Goal: Information Seeking & Learning: Learn about a topic

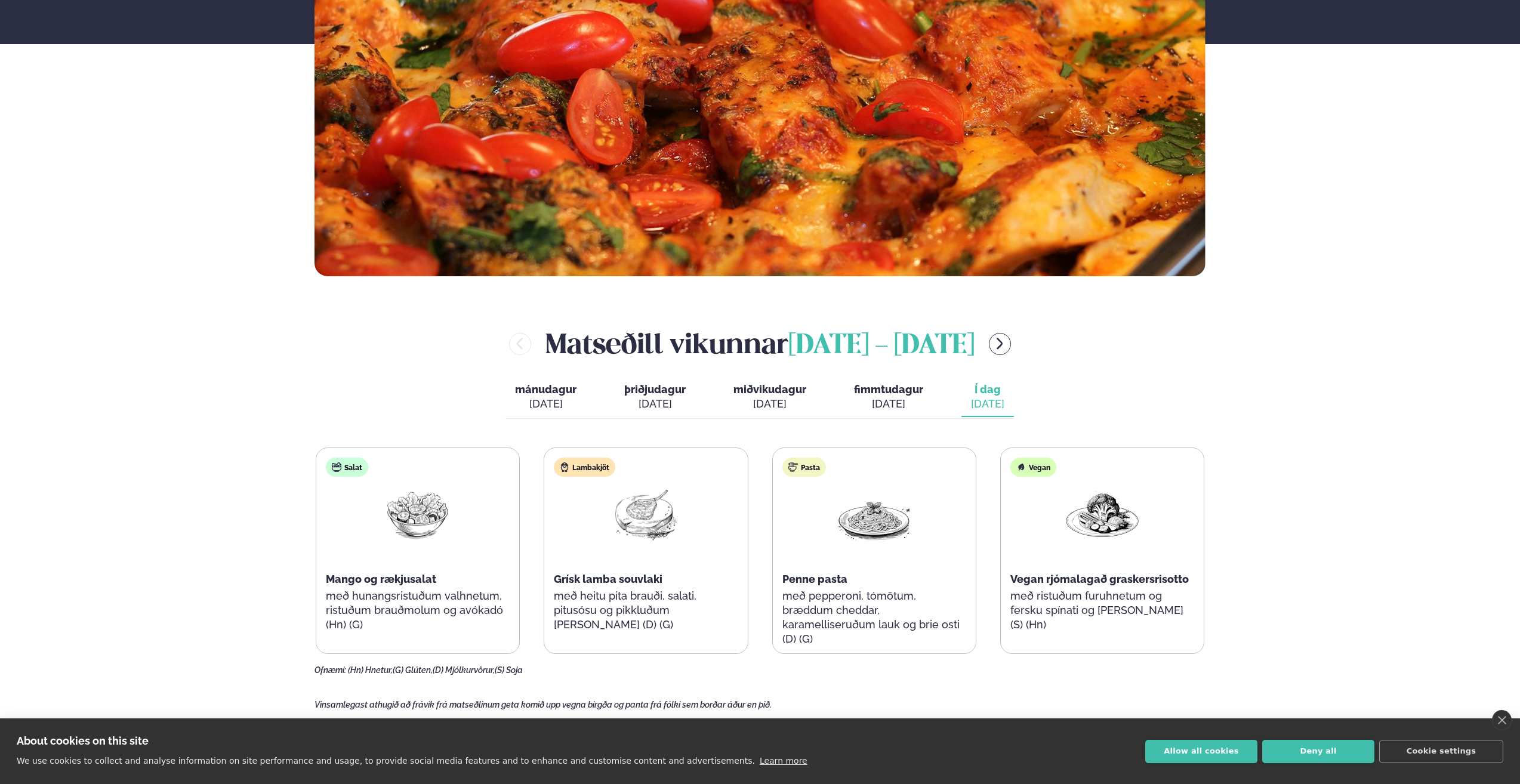
scroll to position [477, 0]
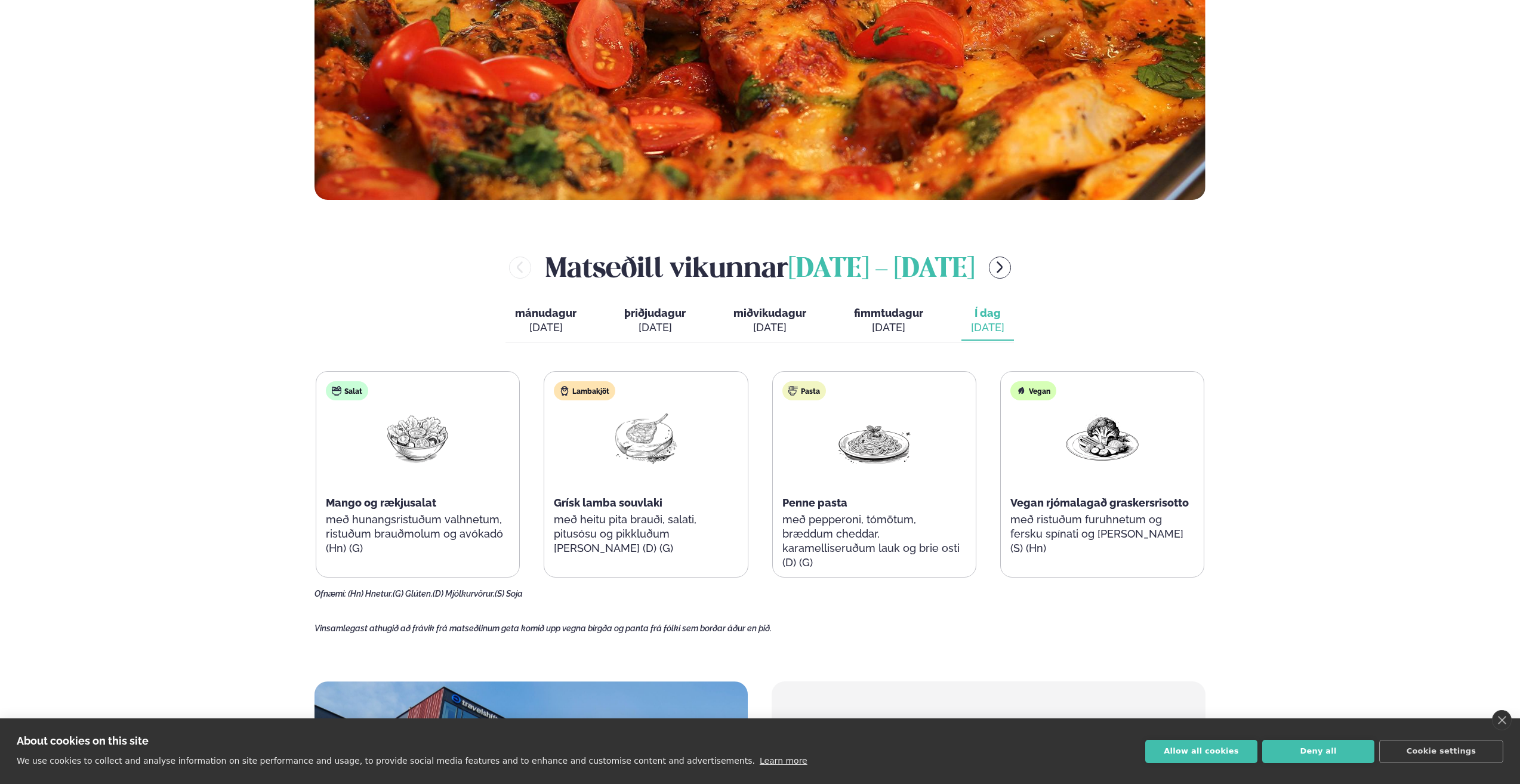
click at [214, 508] on div "Þjónusta Hádegismatur fyrir fyrirtæki Fyrirtækja veitingar Einkapartý Matseðill…" at bounding box center [760, 560] width 1520 height 2074
click at [225, 523] on div "Þjónusta Hádegismatur fyrir fyrirtæki Fyrirtækja veitingar Einkapartý Matseðill…" at bounding box center [760, 560] width 1520 height 2074
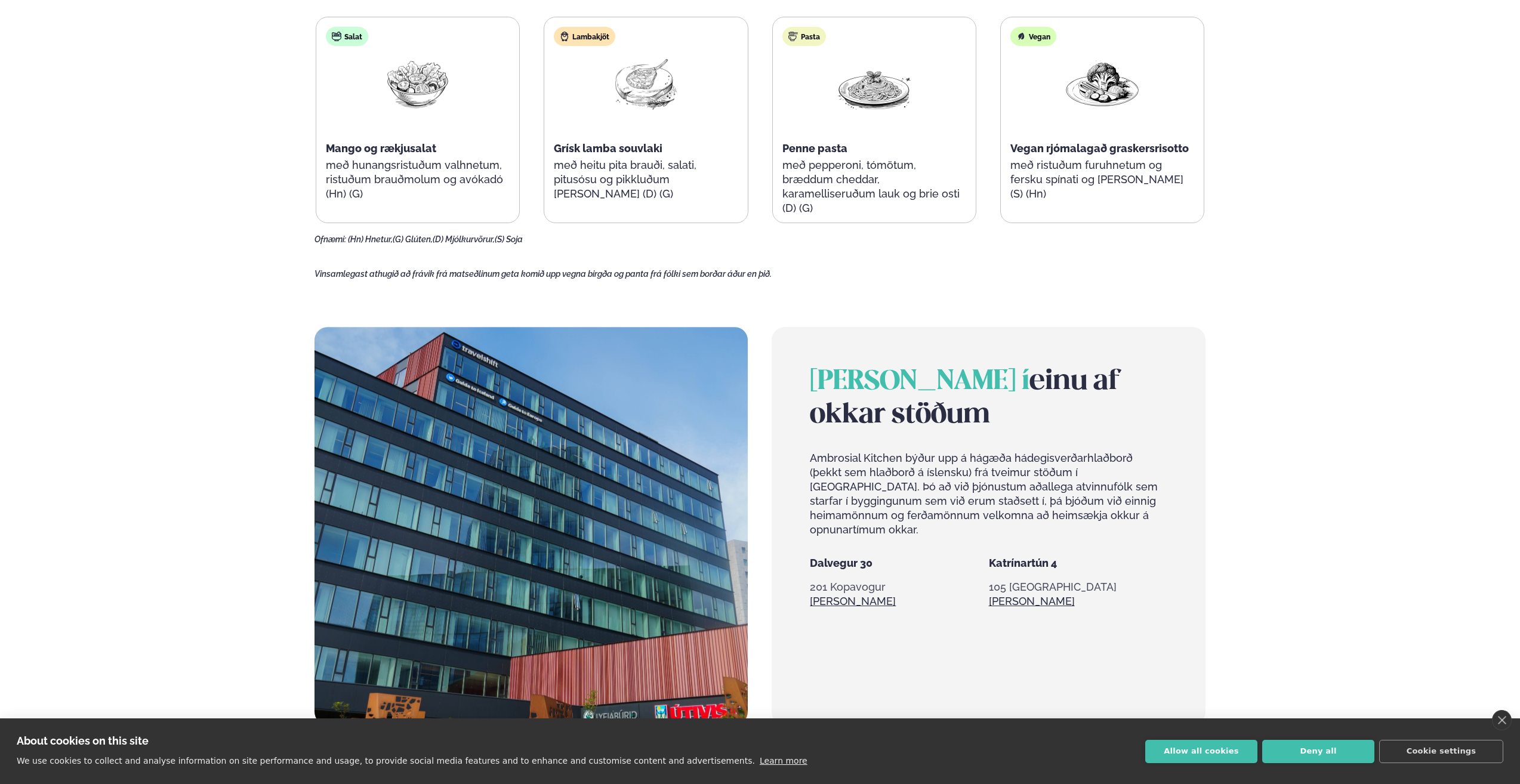
scroll to position [775, 0]
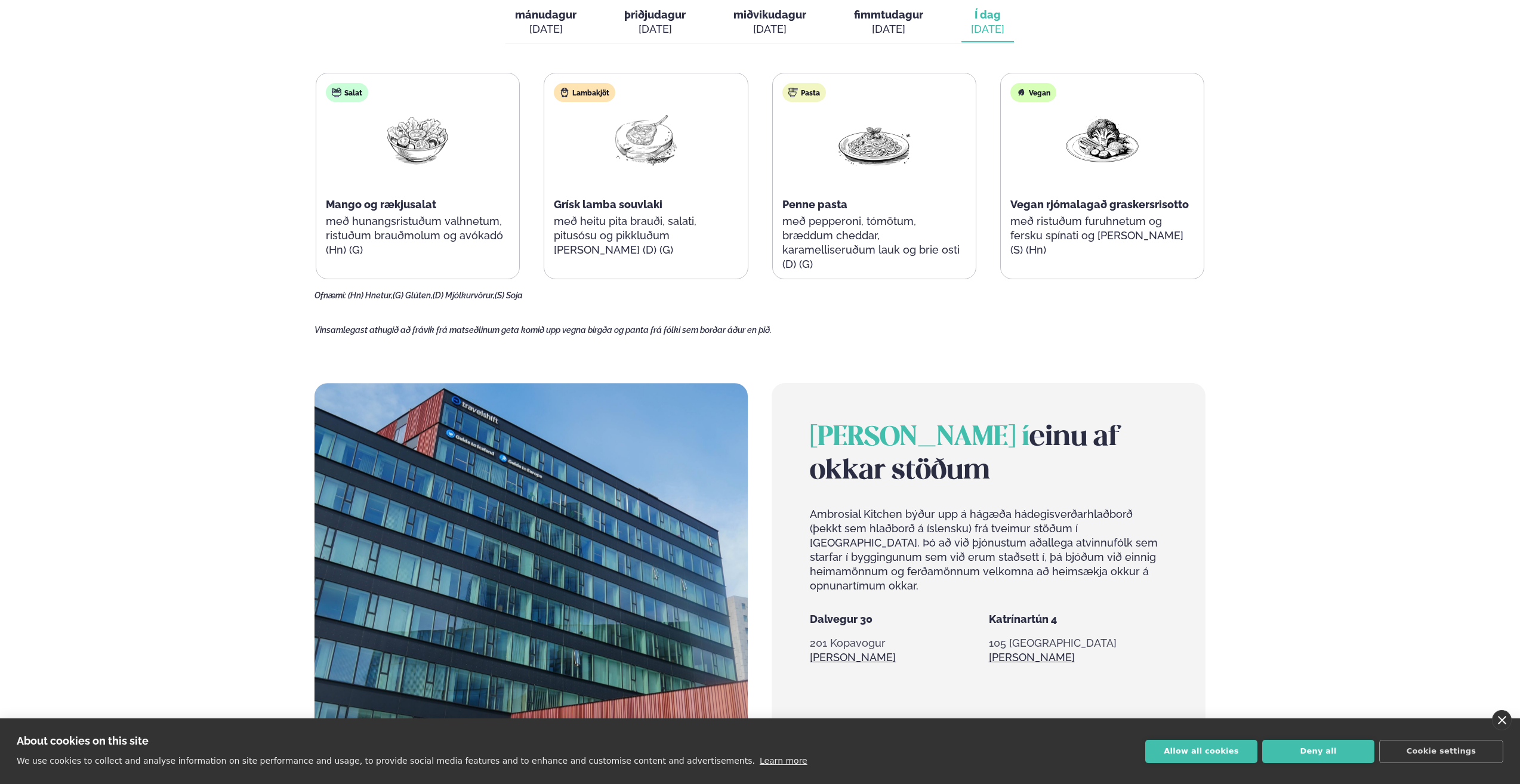
click at [1497, 719] on link "close" at bounding box center [1502, 720] width 19 height 20
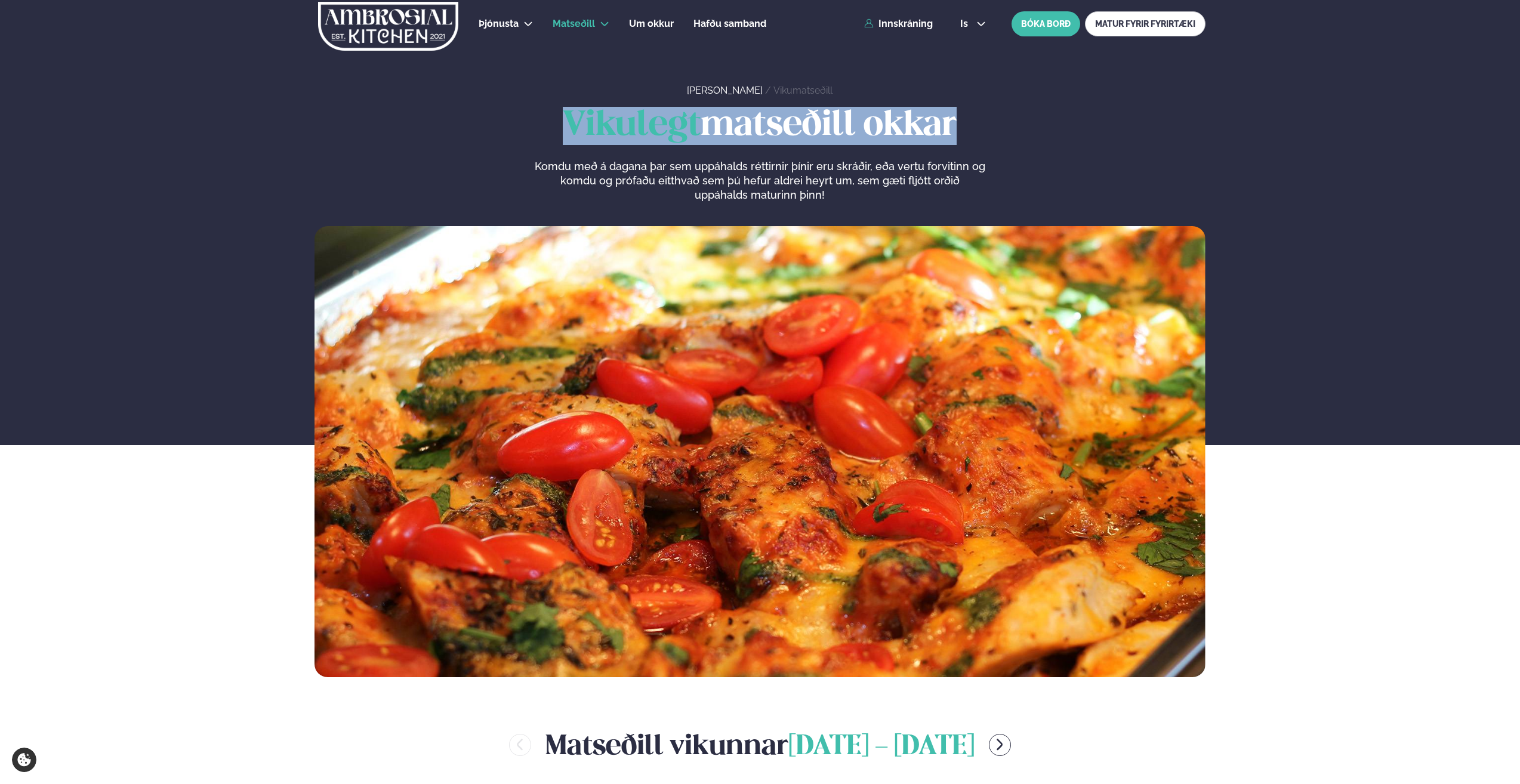
drag, startPoint x: 567, startPoint y: 122, endPoint x: 969, endPoint y: 126, distance: 402.0
click at [969, 126] on h1 "Vikulegt matseðill okkar" at bounding box center [760, 125] width 891 height 38
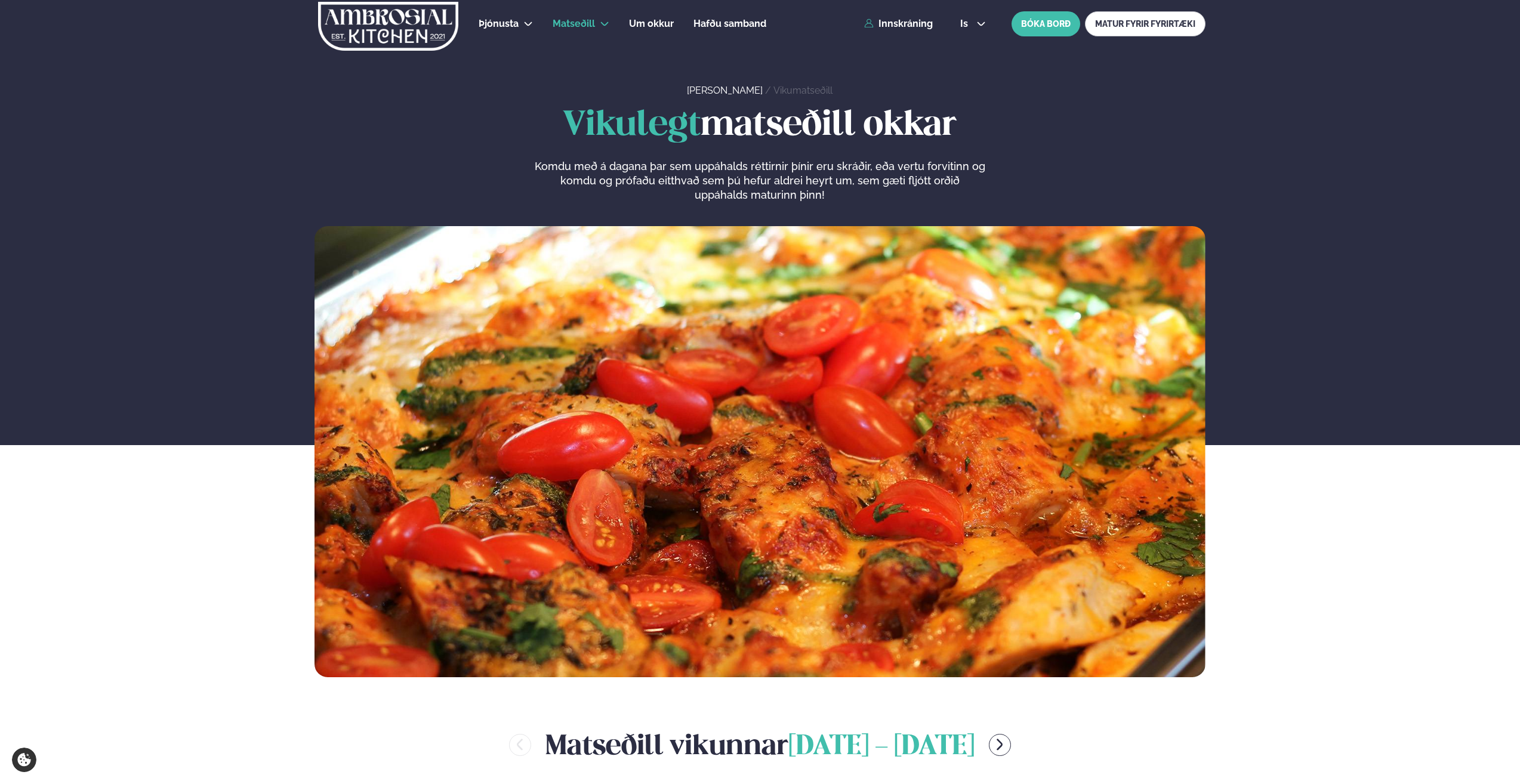
drag, startPoint x: 969, startPoint y: 126, endPoint x: 950, endPoint y: 160, distance: 38.9
click at [950, 160] on p "Komdu með á dagana þar sem uppáhalds réttirnir þínir eru skráðir, eða vertu for…" at bounding box center [759, 180] width 451 height 43
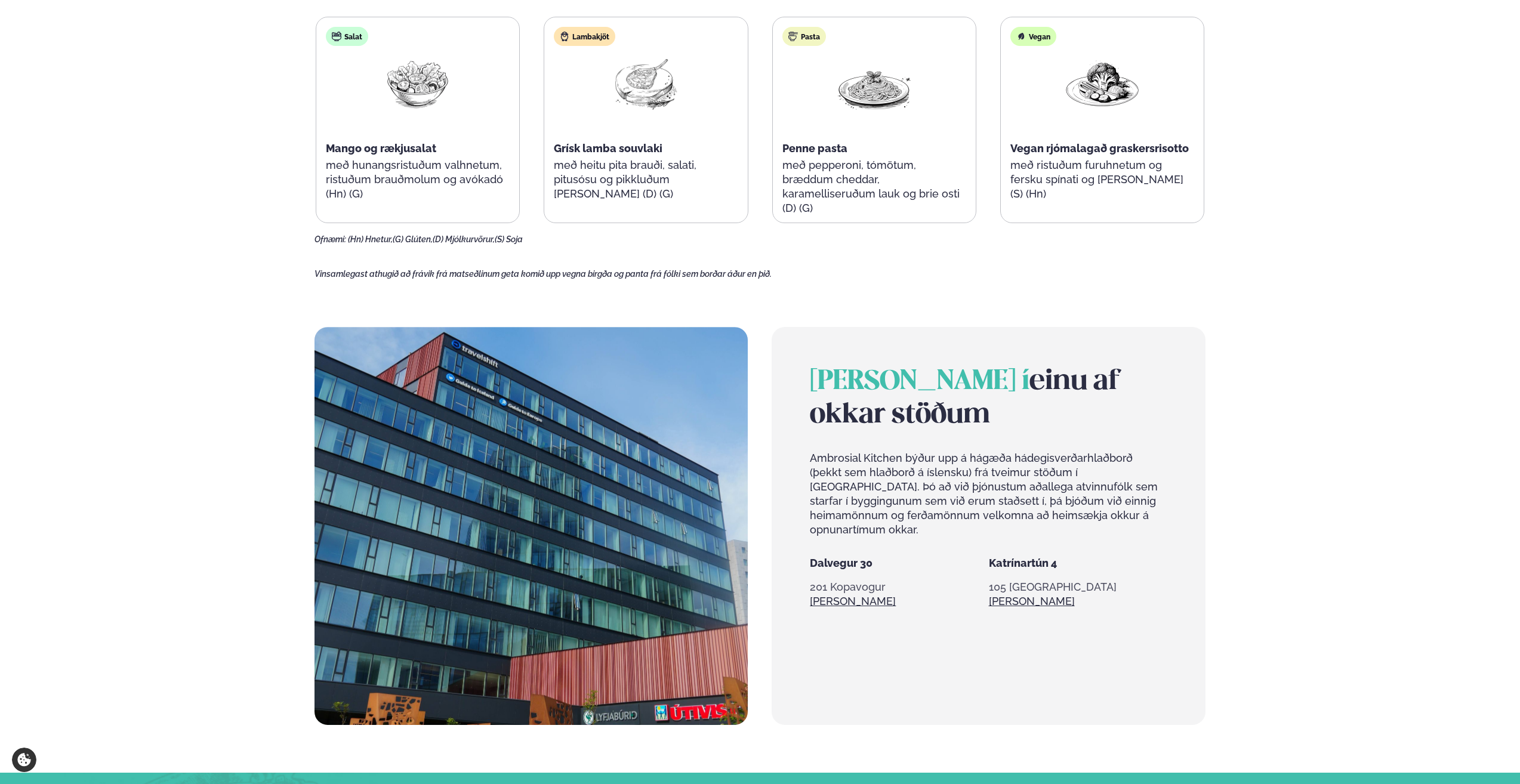
scroll to position [835, 0]
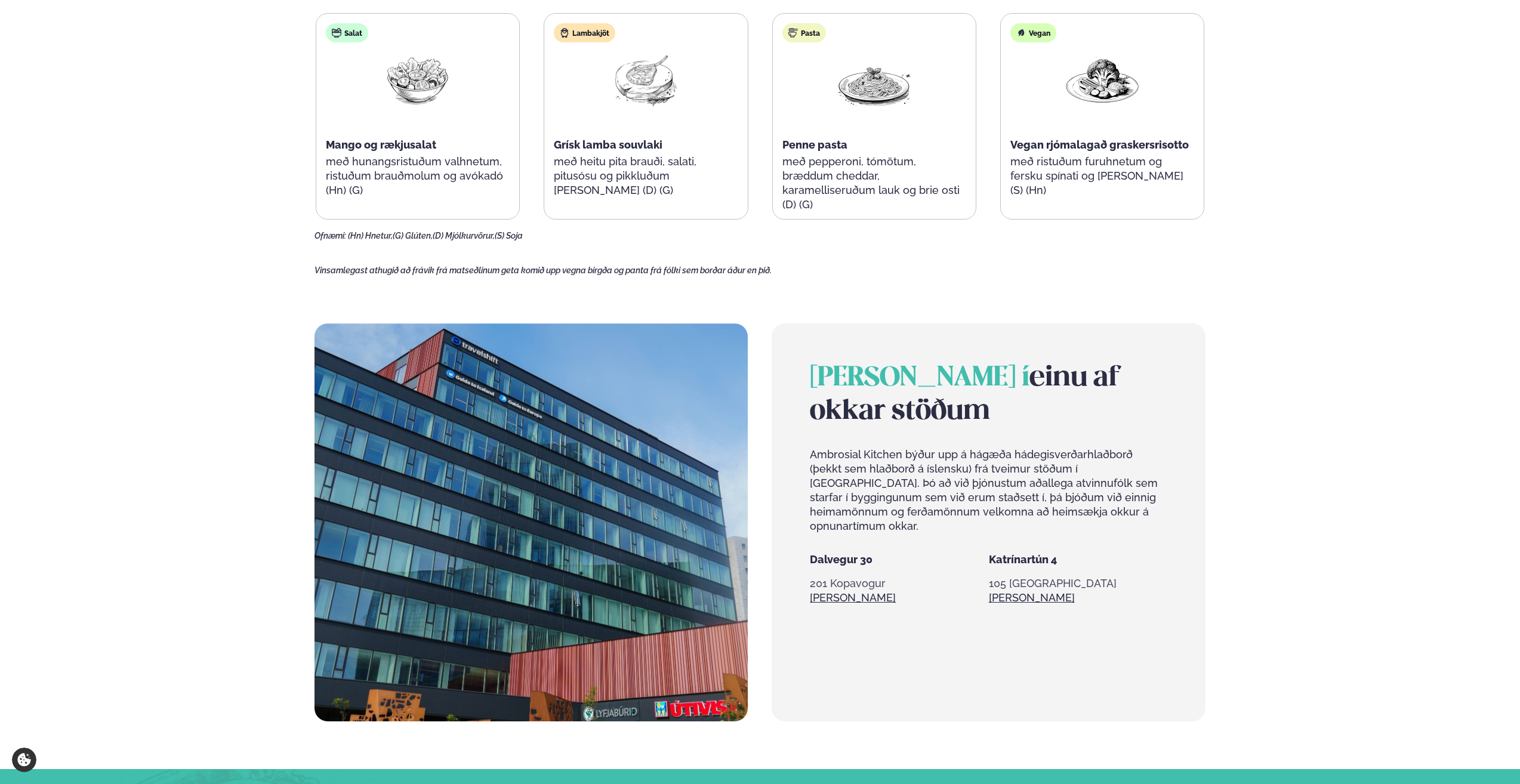
drag, startPoint x: 811, startPoint y: 374, endPoint x: 923, endPoint y: 405, distance: 116.2
click at [923, 405] on h2 "[PERSON_NAME] í einu af okkar stöðum" at bounding box center [988, 395] width 357 height 67
drag, startPoint x: 923, startPoint y: 405, endPoint x: 911, endPoint y: 408, distance: 12.4
click at [911, 408] on h2 "[PERSON_NAME] í einu af okkar stöðum" at bounding box center [988, 395] width 357 height 67
click at [225, 332] on div "Þjónusta Hádegismatur fyrir fyrirtæki Fyrirtækja veitingar Einkapartý Matseðill…" at bounding box center [760, 202] width 1520 height 2074
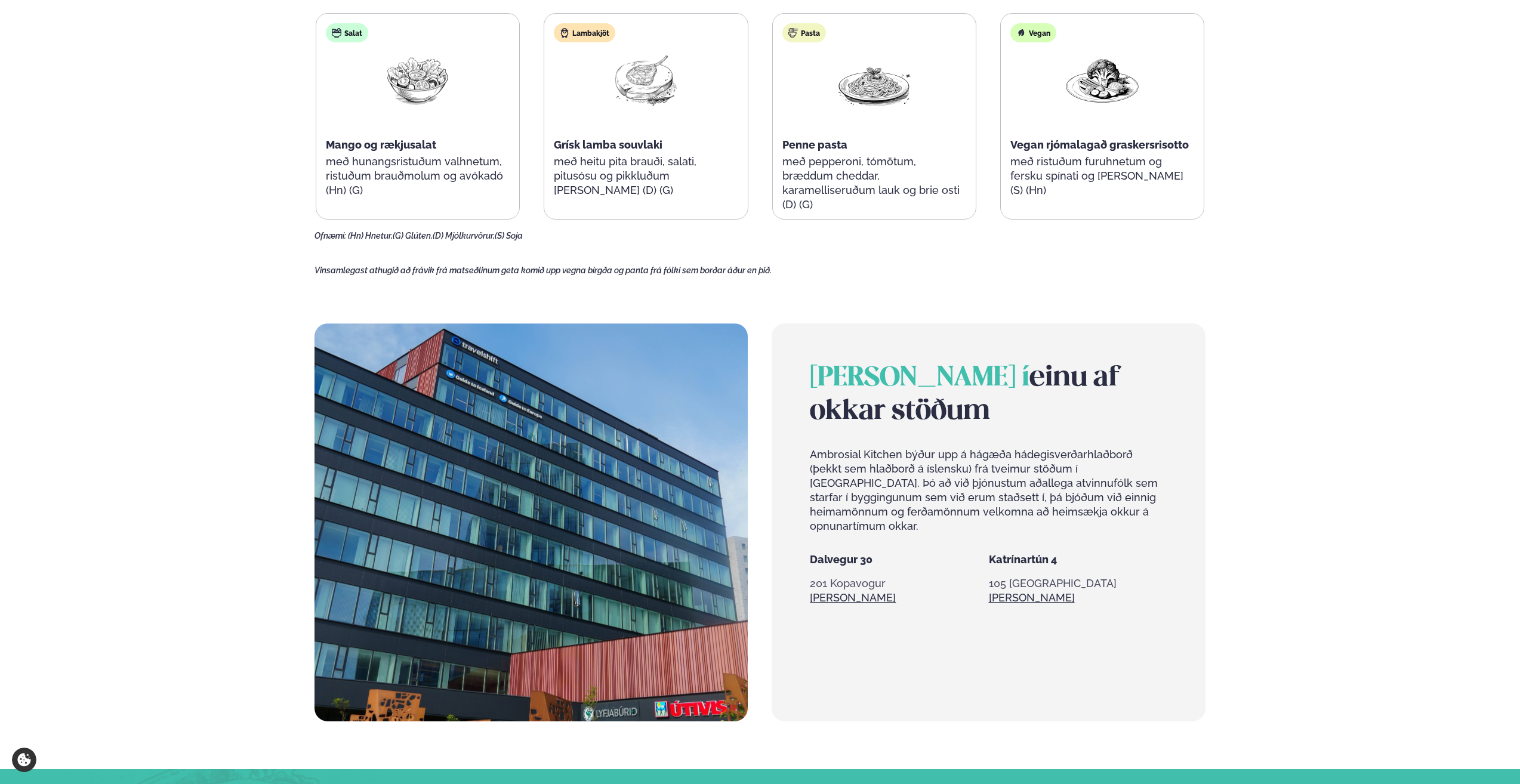
click at [169, 328] on div "Þjónusta Hádegismatur fyrir fyrirtæki Fyrirtækja veitingar Einkapartý Matseðill…" at bounding box center [760, 202] width 1520 height 2074
